Goal: Task Accomplishment & Management: Manage account settings

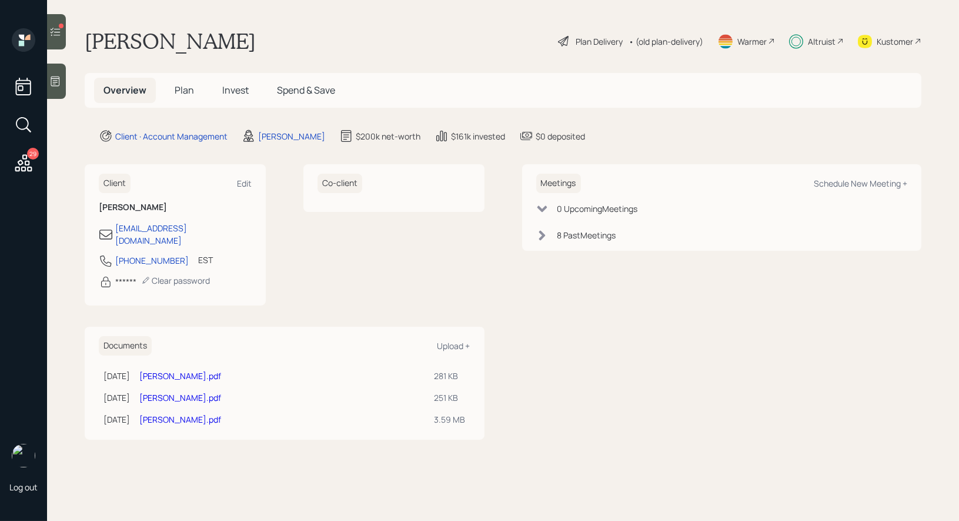
click at [236, 88] on span "Invest" at bounding box center [235, 90] width 26 height 13
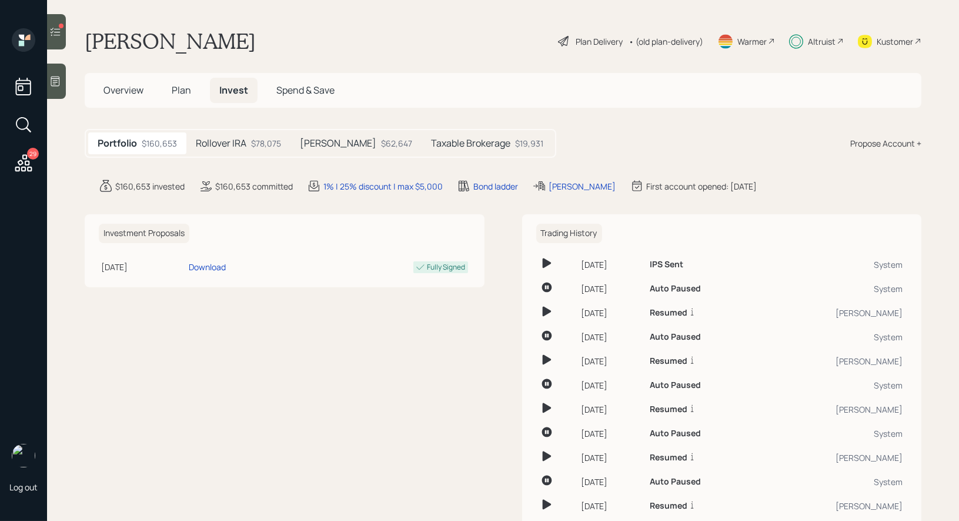
click at [55, 29] on icon at bounding box center [55, 32] width 12 height 12
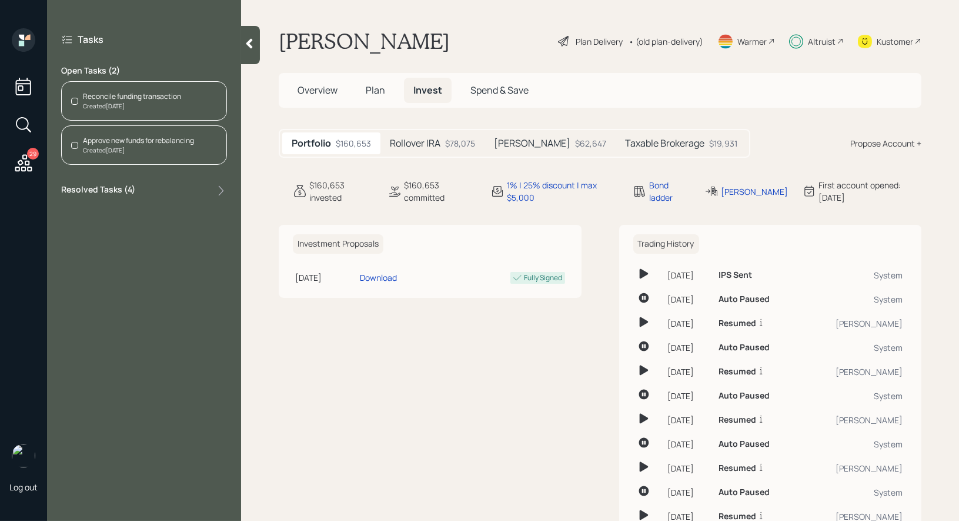
click at [122, 98] on div "Reconcile funding transaction" at bounding box center [132, 96] width 98 height 11
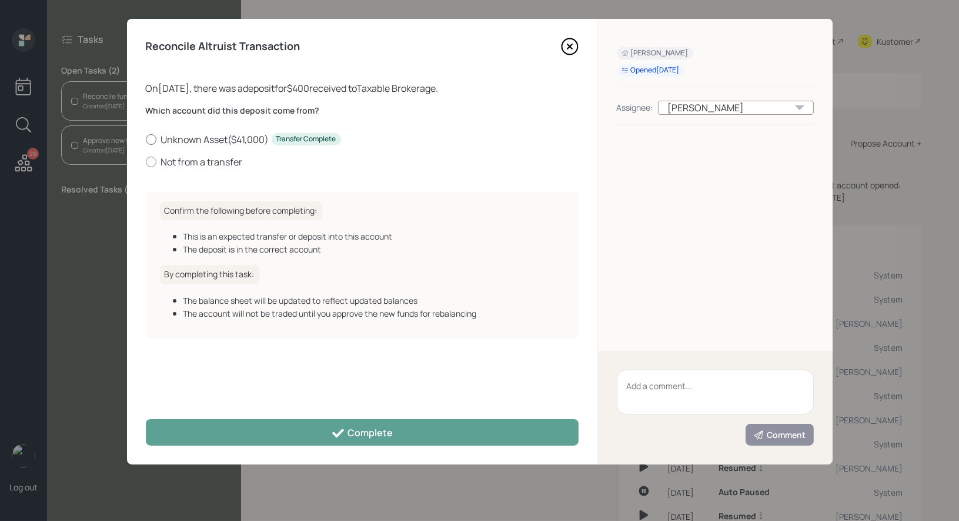
click at [158, 136] on label "Unknown Asset ( $41,000 ) Transfer Complete" at bounding box center [362, 139] width 433 height 13
click at [146, 139] on input "Unknown Asset ( $41,000 ) Transfer Complete" at bounding box center [145, 139] width 1 height 1
radio input "true"
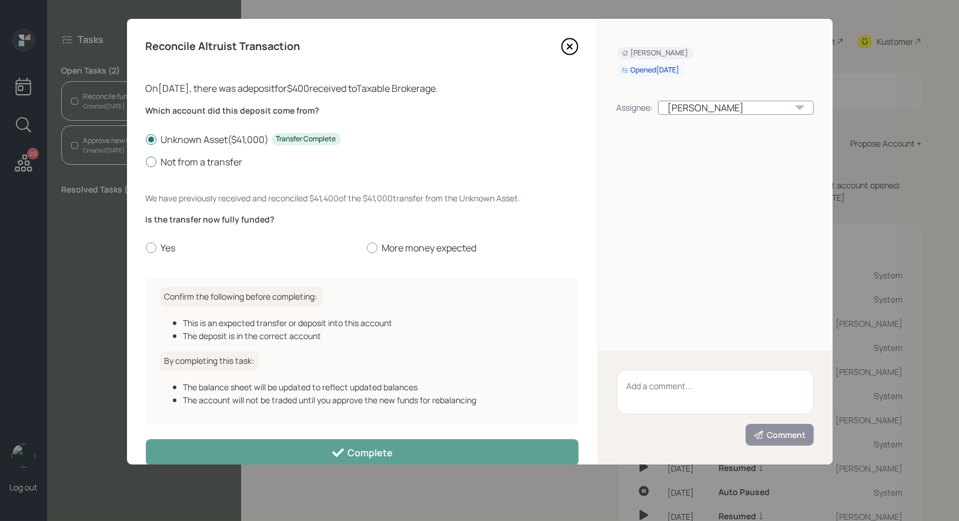
click at [158, 160] on label "Not from a transfer" at bounding box center [362, 161] width 433 height 13
click at [146, 161] on input "Not from a transfer" at bounding box center [145, 161] width 1 height 1
radio input "true"
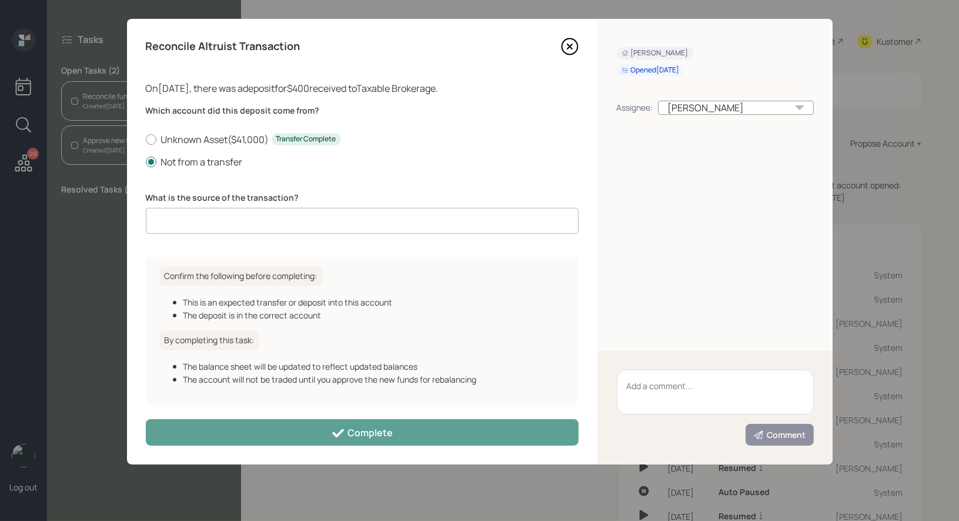
click at [176, 216] on input at bounding box center [362, 221] width 433 height 26
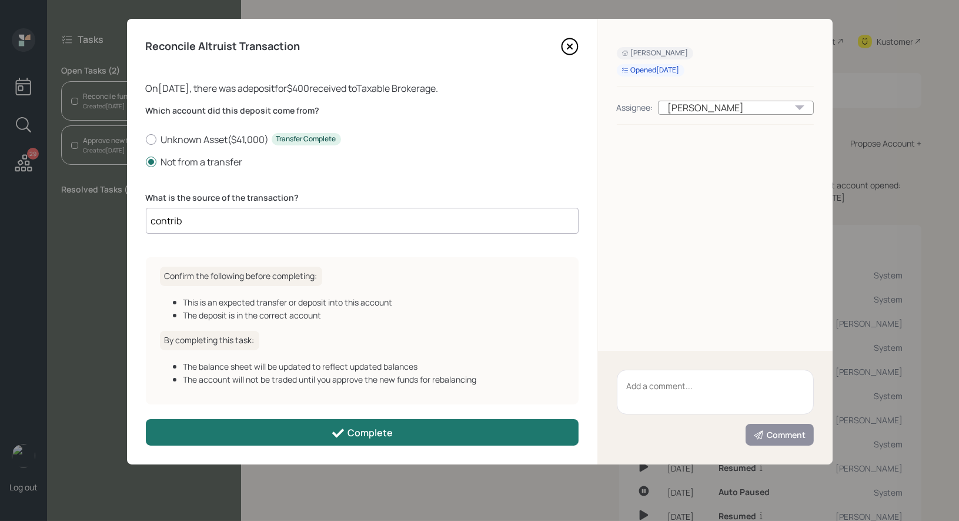
type input "contrib"
click at [287, 437] on button "Complete" at bounding box center [362, 432] width 433 height 26
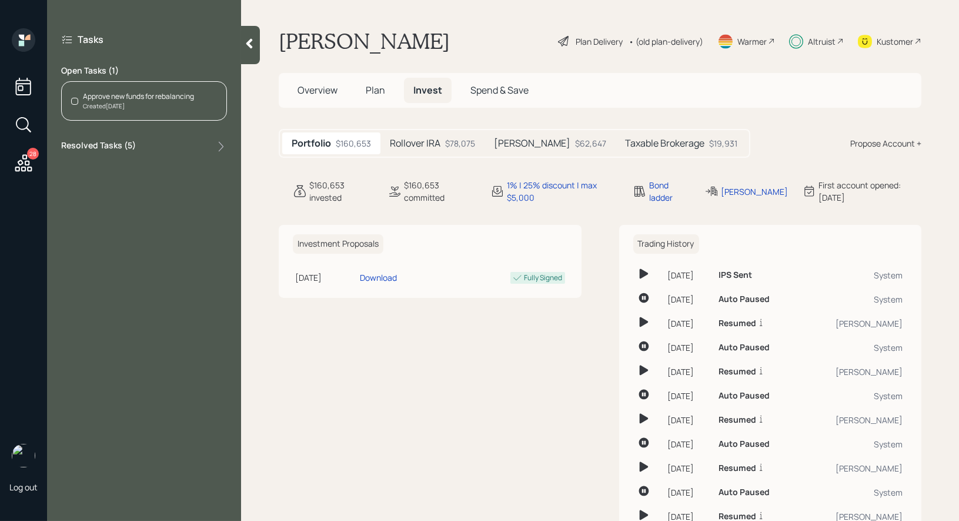
click at [94, 95] on div "Approve new funds for rebalancing" at bounding box center [138, 96] width 111 height 11
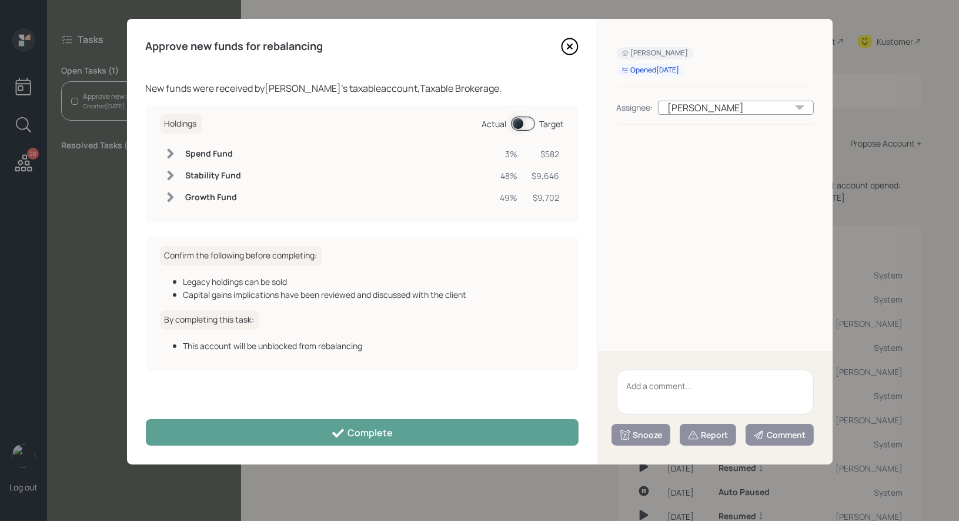
click at [519, 124] on span at bounding box center [523, 123] width 24 height 14
click at [528, 124] on span at bounding box center [523, 123] width 24 height 14
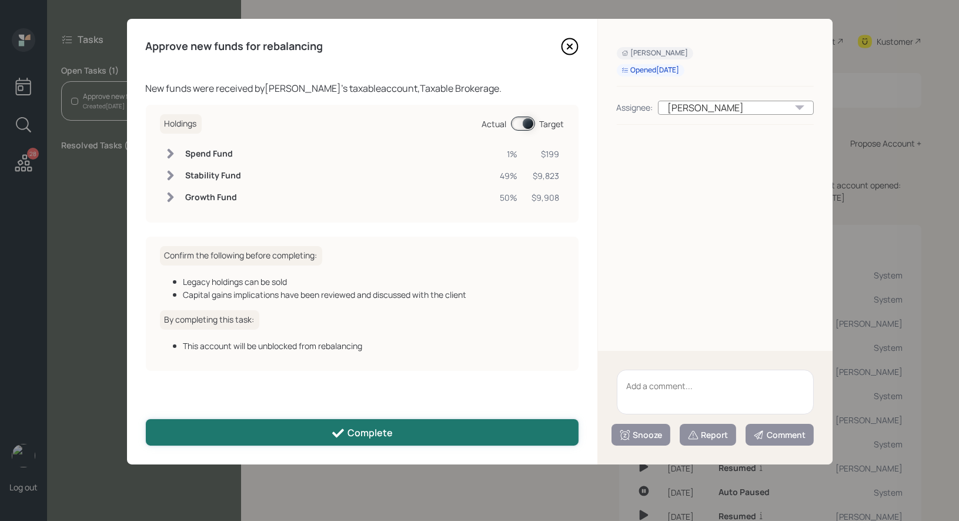
click at [401, 428] on button "Complete" at bounding box center [362, 432] width 433 height 26
